Goal: Book appointment/travel/reservation

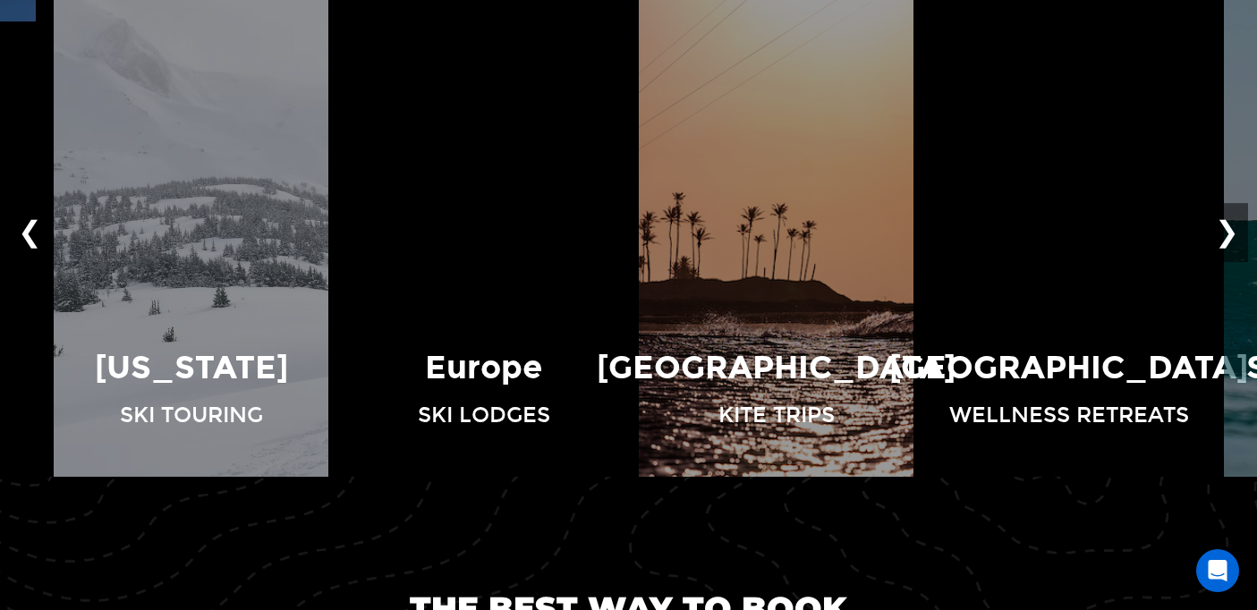
scroll to position [1246, 0]
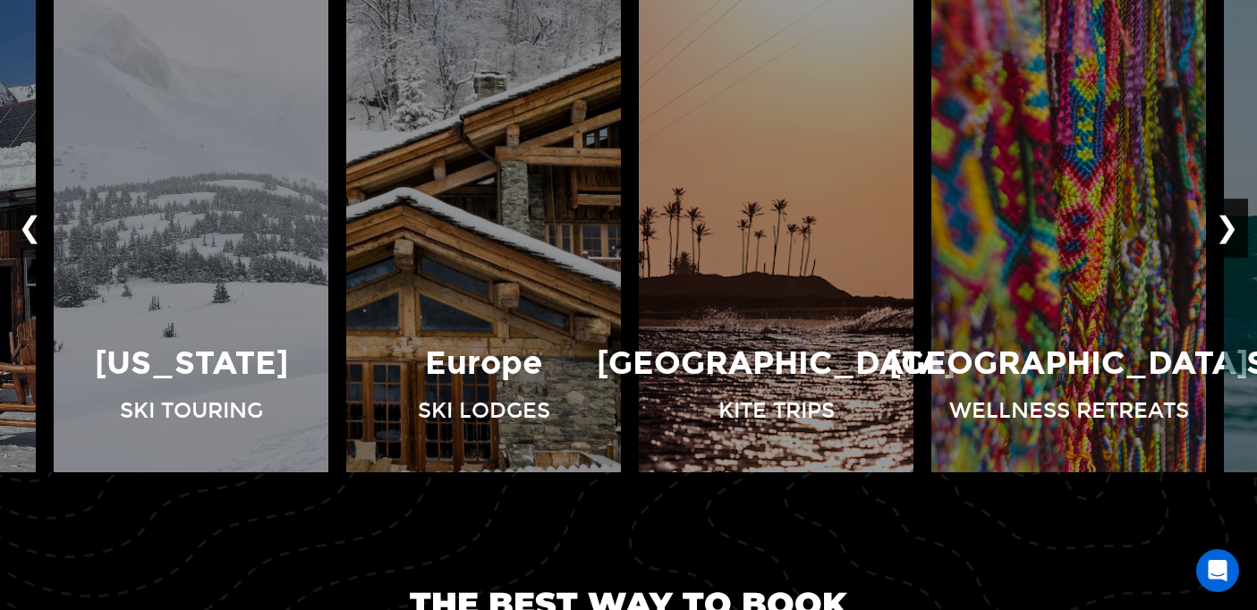
click at [1234, 229] on button "❯" at bounding box center [1227, 228] width 42 height 59
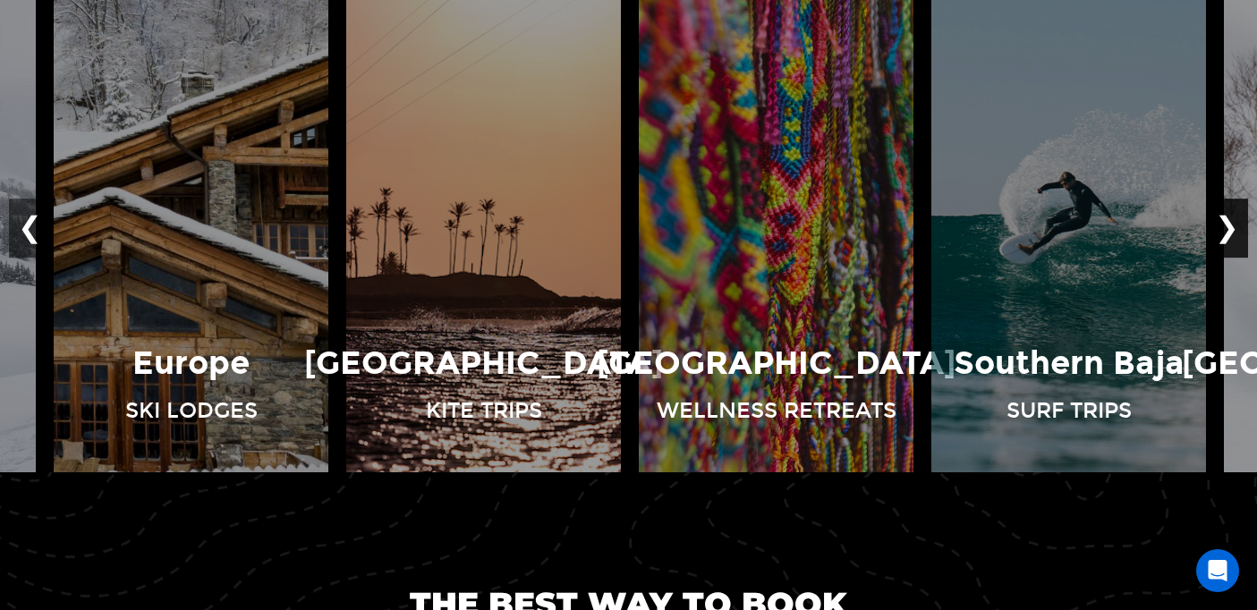
click at [1234, 229] on button "❯" at bounding box center [1227, 228] width 42 height 59
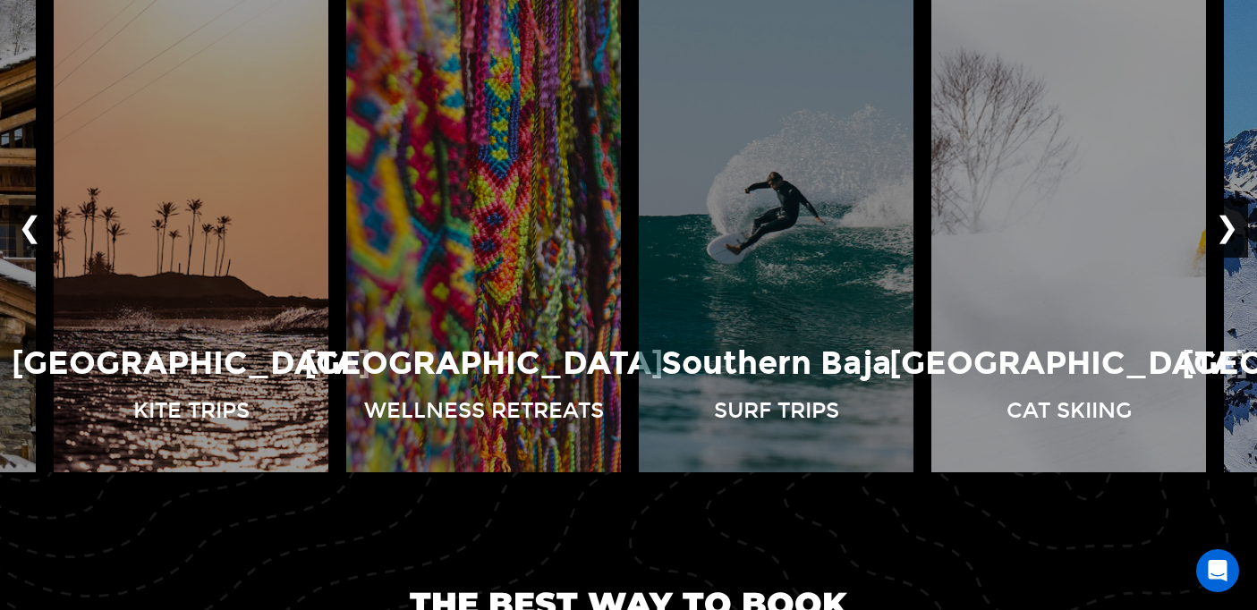
click at [1234, 229] on button "❯" at bounding box center [1227, 228] width 42 height 59
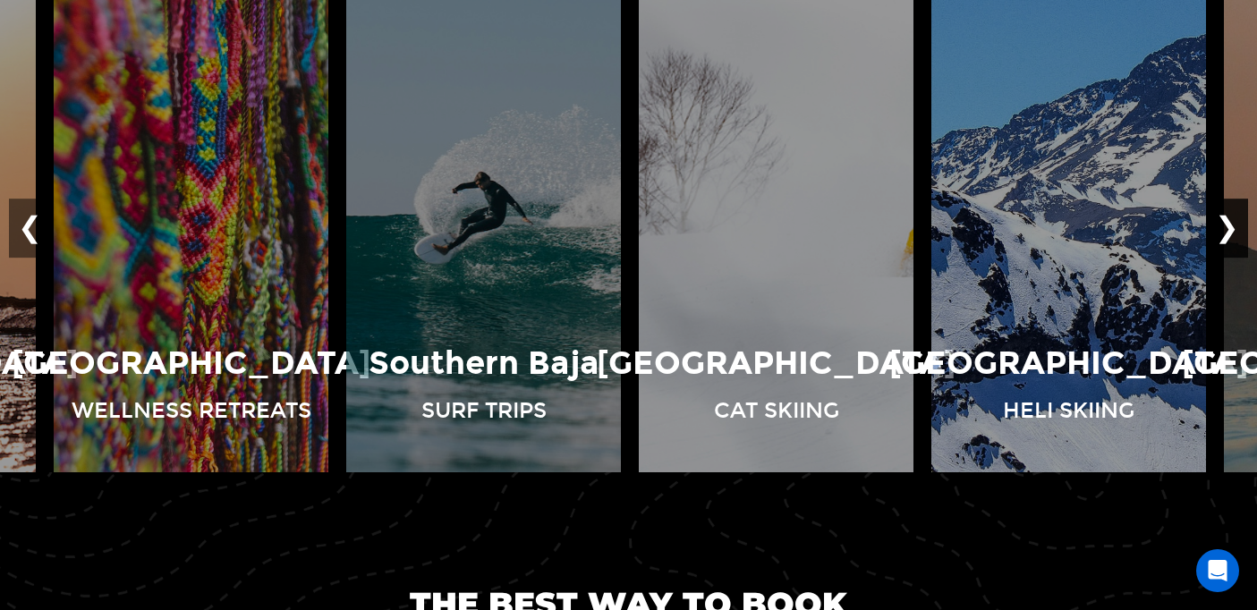
click at [1234, 229] on button "❯" at bounding box center [1227, 228] width 42 height 59
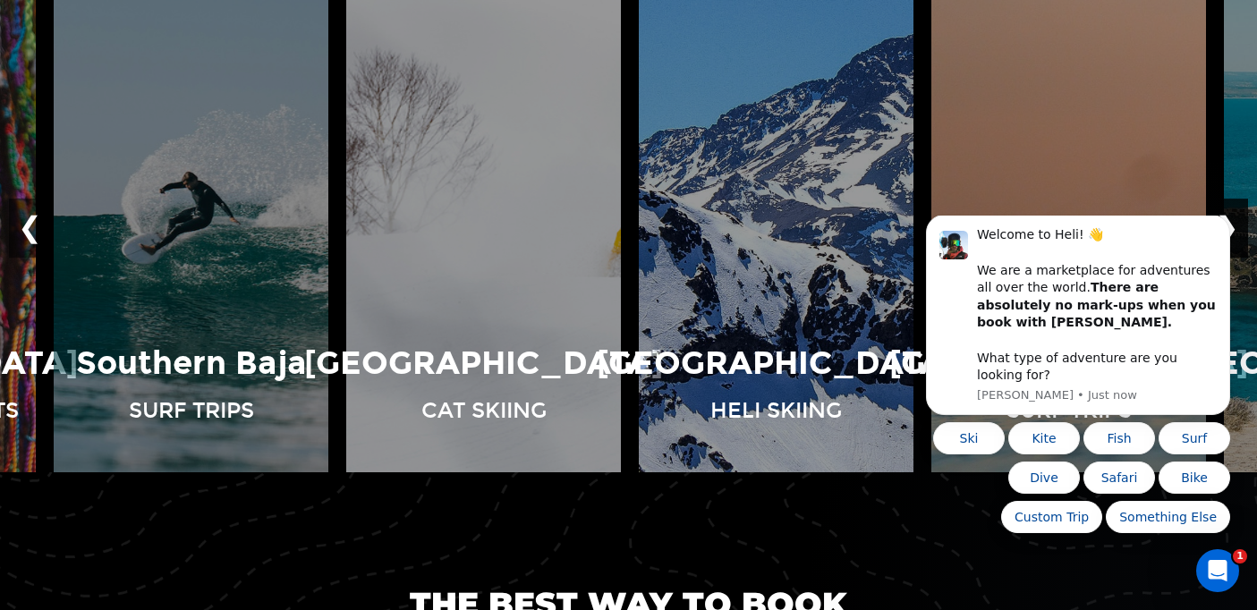
scroll to position [0, 0]
click at [1228, 225] on icon "Dismiss notification" at bounding box center [1225, 221] width 10 height 10
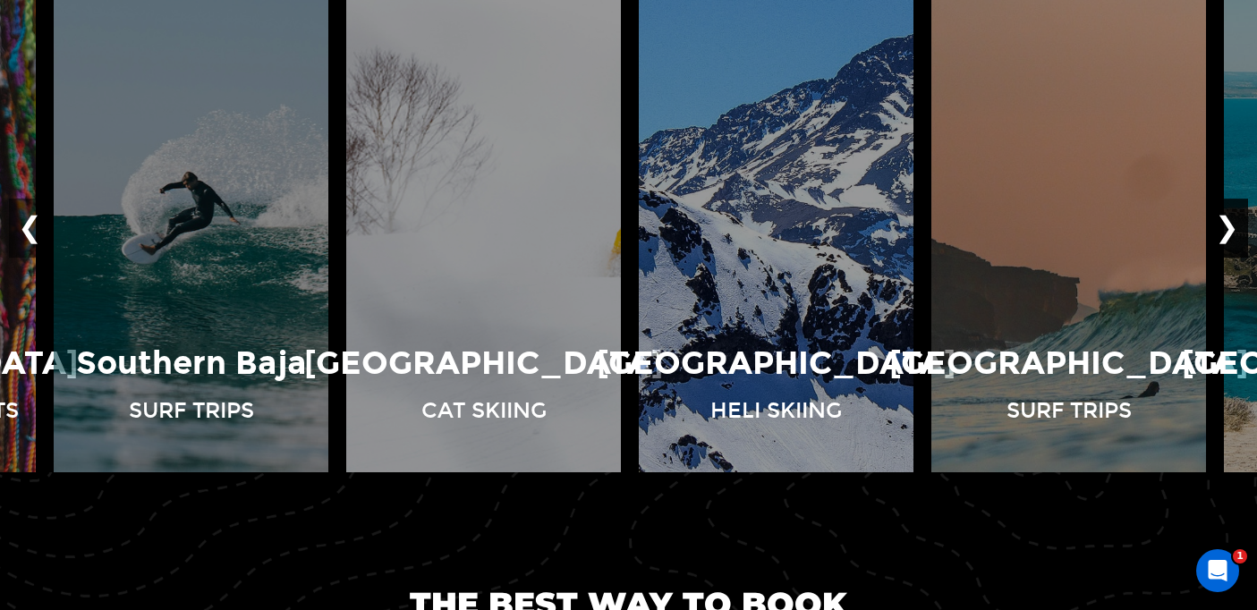
click at [1234, 226] on button "❯" at bounding box center [1227, 228] width 42 height 59
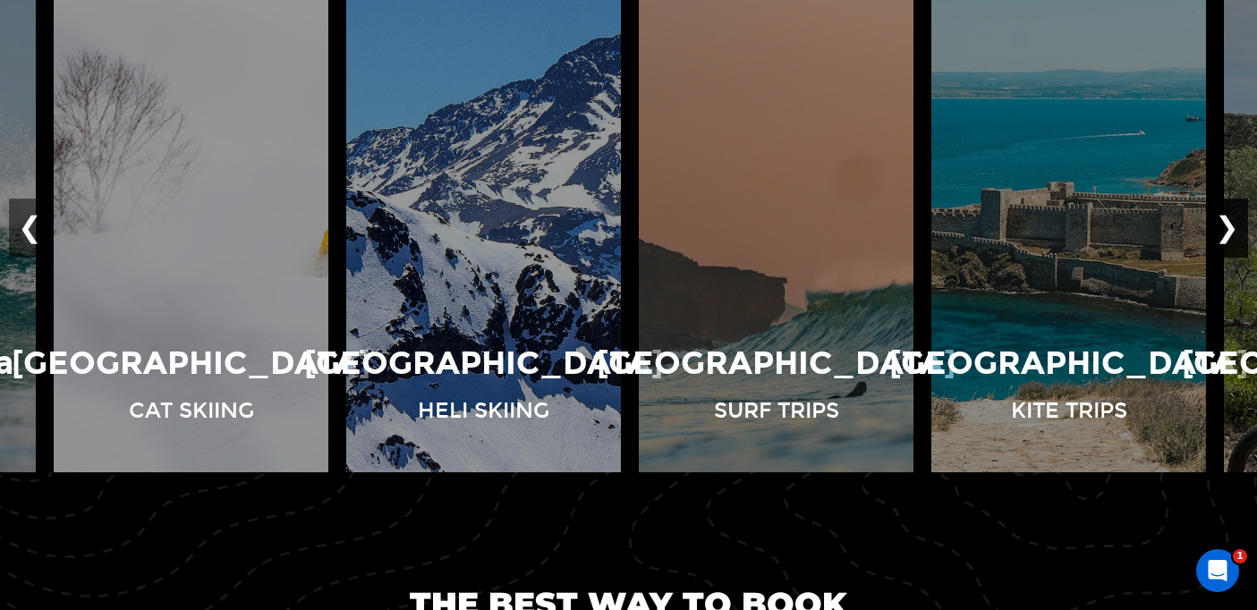
click at [1234, 226] on button "❯" at bounding box center [1227, 228] width 42 height 59
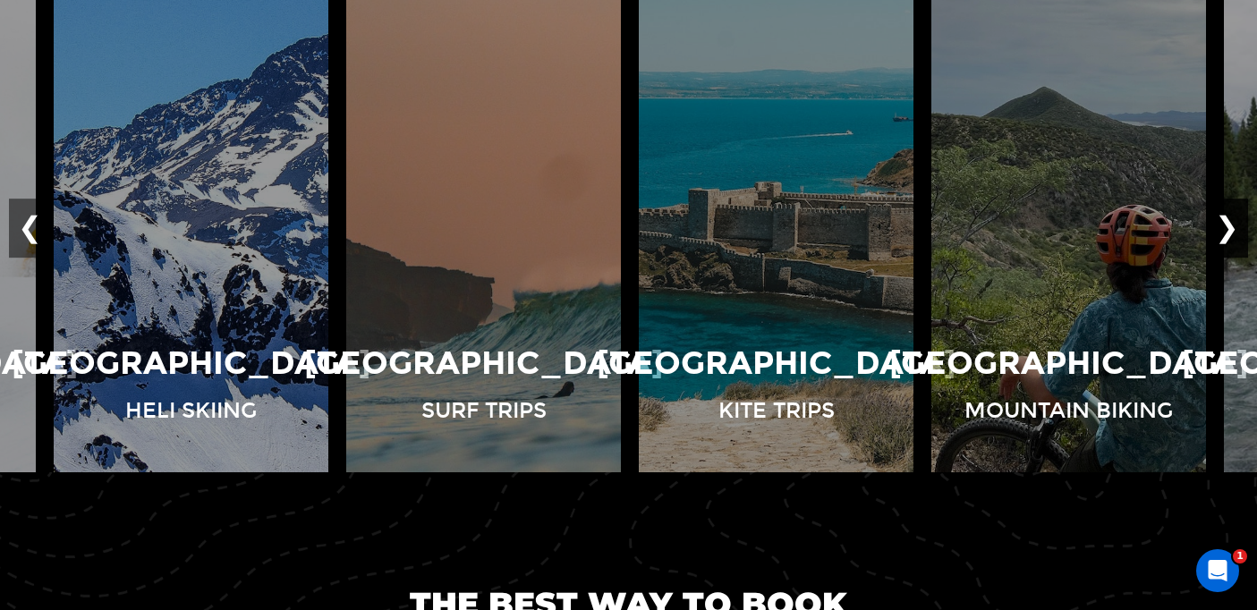
click at [1234, 226] on button "❯" at bounding box center [1227, 228] width 42 height 59
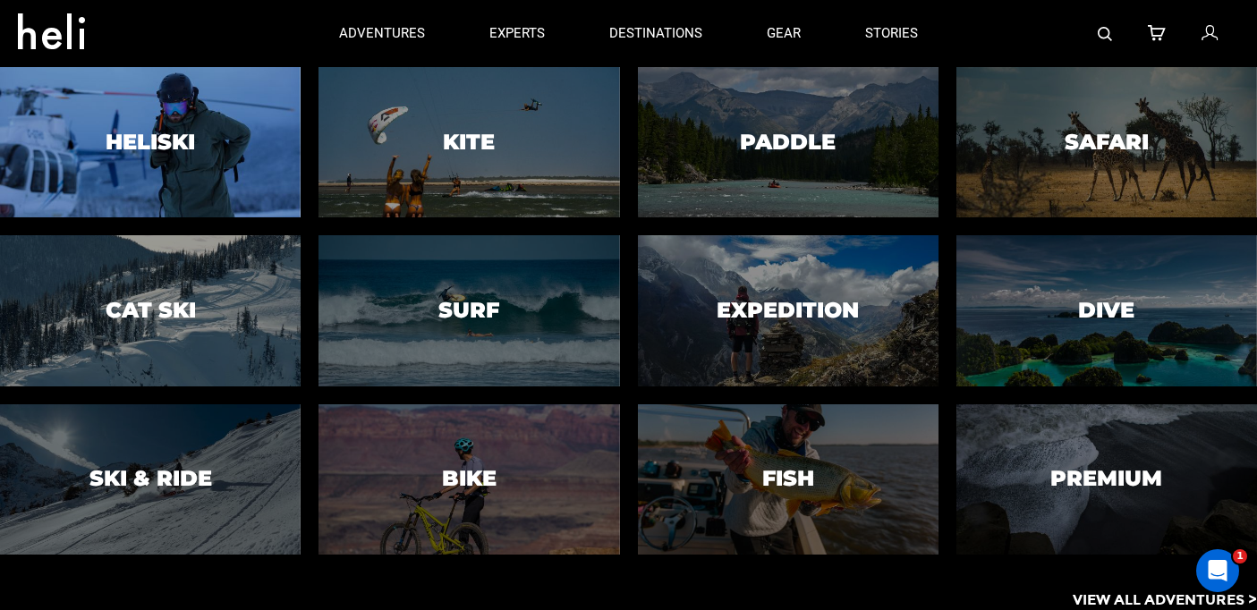
click at [211, 144] on div at bounding box center [150, 141] width 307 height 153
